Goal: Task Accomplishment & Management: Manage account settings

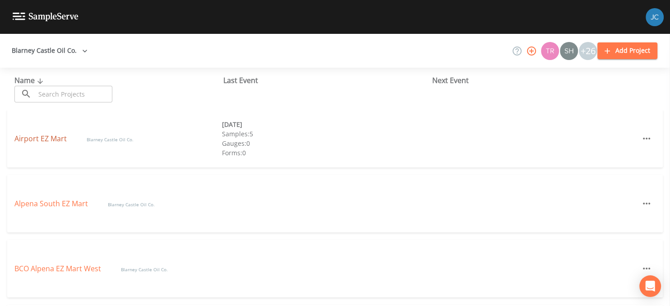
click at [35, 142] on link "Airport EZ Mart" at bounding box center [41, 139] width 54 height 10
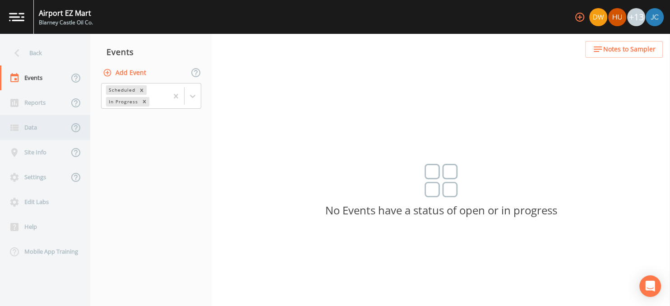
click at [41, 127] on div "Data" at bounding box center [34, 127] width 69 height 25
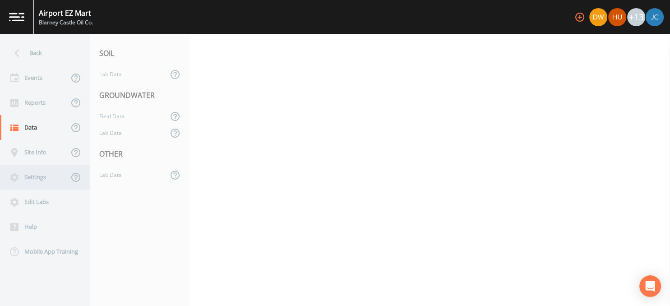
click at [55, 176] on div "Settings" at bounding box center [34, 177] width 69 height 25
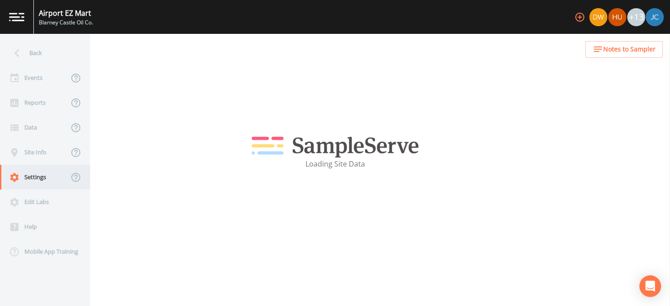
select select "47d45e13-a9d2-4a92-a30e-53aeb2a1ff48"
select select "[GEOGRAPHIC_DATA]"
select select "America/New_York"
select select "Pour on ground"
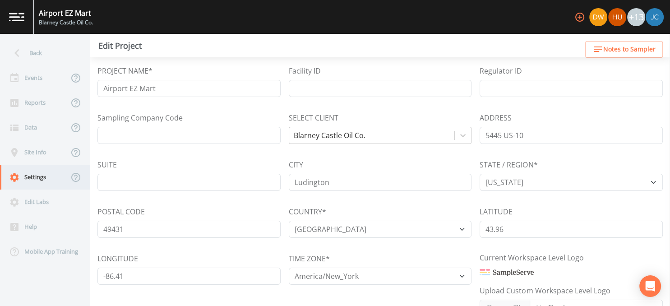
select select "8dca0658-1b16-41b2-8763-9d9638af6ced"
click at [39, 204] on div "Edit Labs" at bounding box center [40, 201] width 81 height 25
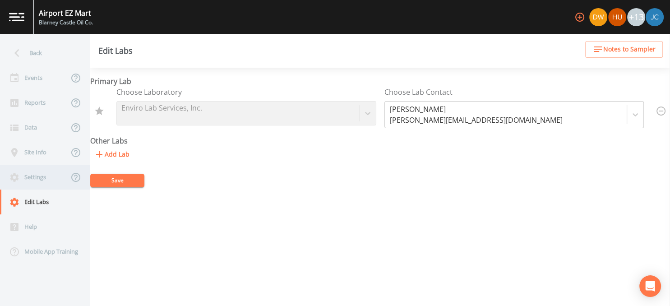
click at [46, 180] on div "Settings" at bounding box center [34, 177] width 69 height 25
select select "47d45e13-a9d2-4a92-a30e-53aeb2a1ff48"
select select "[GEOGRAPHIC_DATA]"
select select "America/New_York"
select select "Pour on ground"
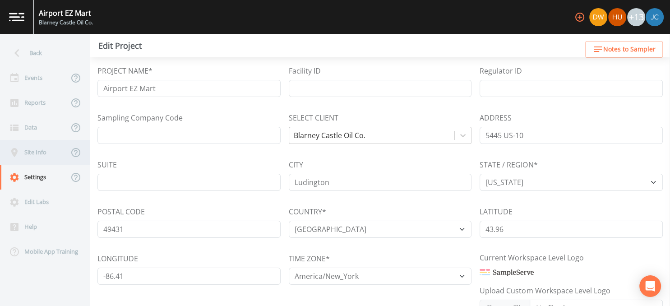
click at [33, 153] on div "Site Info" at bounding box center [34, 152] width 69 height 25
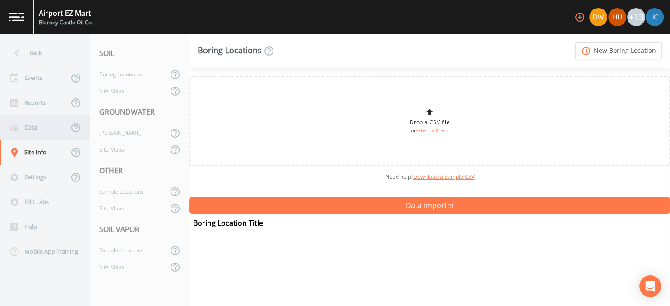
click at [36, 129] on div "Data" at bounding box center [34, 127] width 69 height 25
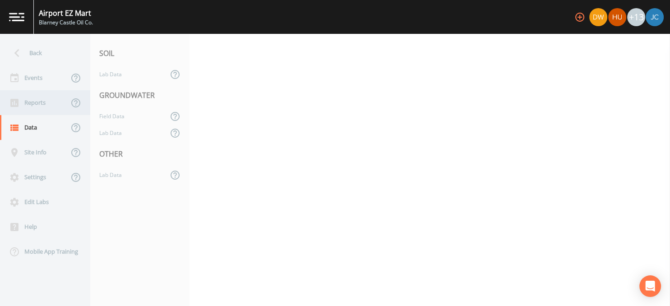
click at [37, 99] on div "Reports" at bounding box center [34, 102] width 69 height 25
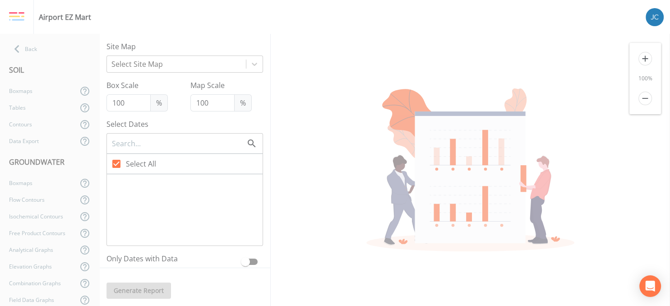
type input "250"
type input "125"
checkbox input "false"
checkbox input "true"
checkbox input "false"
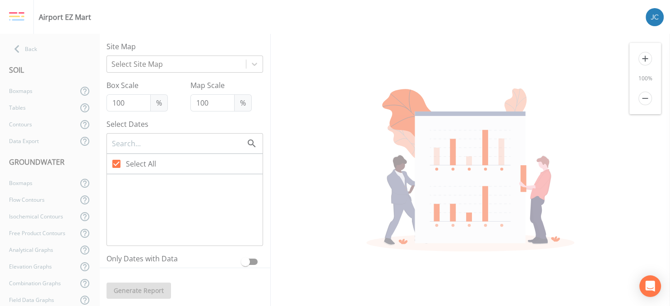
checkbox input "false"
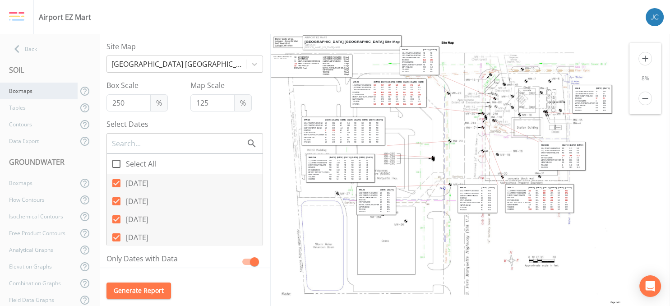
click at [25, 91] on div "Boxmaps" at bounding box center [39, 91] width 78 height 17
type input "100"
checkbox input "true"
checkbox input "false"
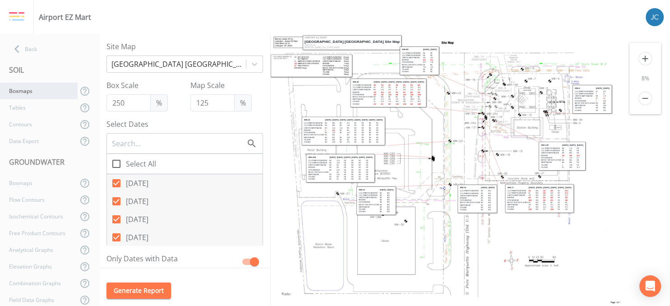
checkbox input "true"
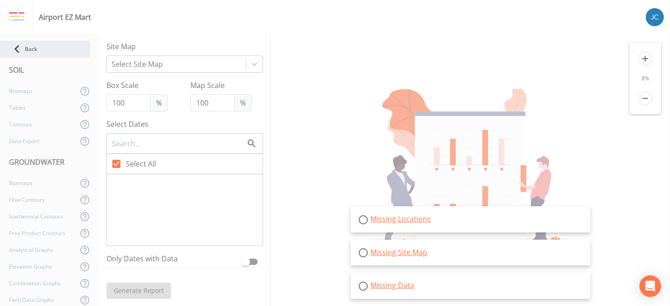
click at [15, 46] on icon at bounding box center [17, 49] width 16 height 16
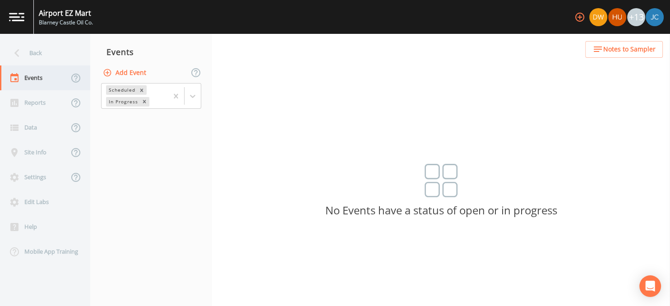
click at [30, 78] on div "Events" at bounding box center [34, 77] width 69 height 25
click at [194, 98] on icon at bounding box center [192, 96] width 9 height 9
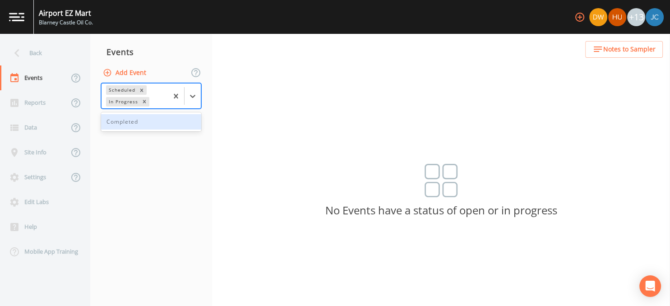
click at [132, 121] on div "Completed" at bounding box center [151, 121] width 100 height 15
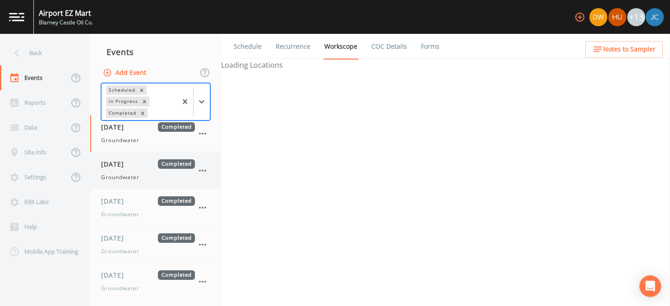
select select "4f082be6-97a7-4f70-a81f-c26a4e896ad7"
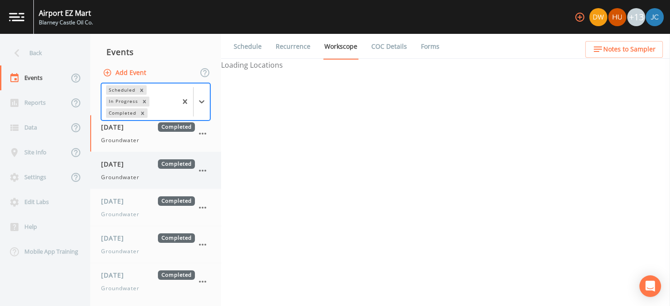
select select "4f082be6-97a7-4f70-a81f-c26a4e896ad7"
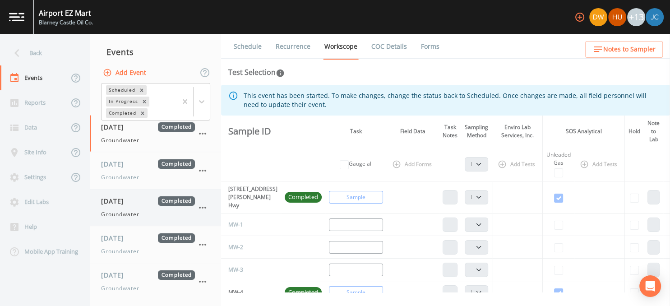
click at [125, 208] on div "[DATE] Completed Groundwater" at bounding box center [148, 207] width 94 height 22
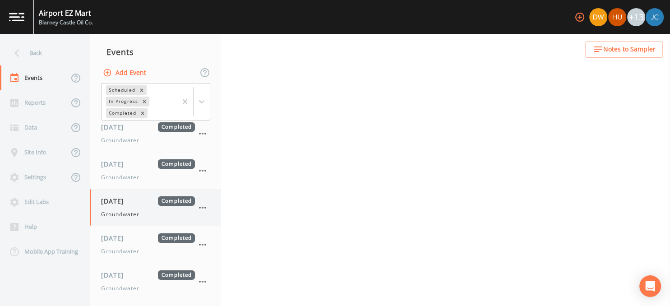
select select "4f082be6-97a7-4f70-a81f-c26a4e896ad7"
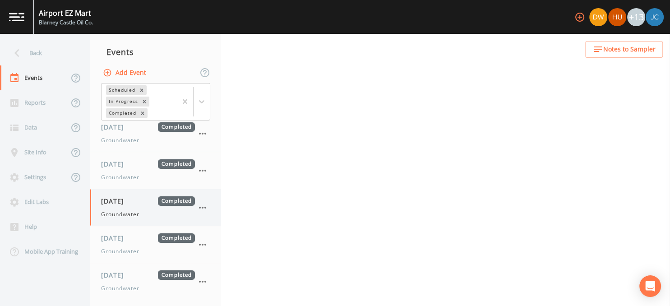
select select "4f082be6-97a7-4f70-a81f-c26a4e896ad7"
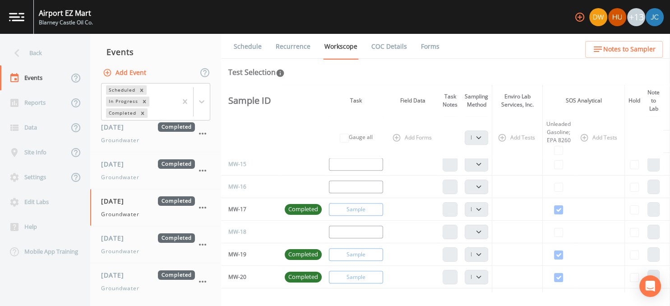
scroll to position [467, 0]
